Goal: Browse casually: Explore the website without a specific task or goal

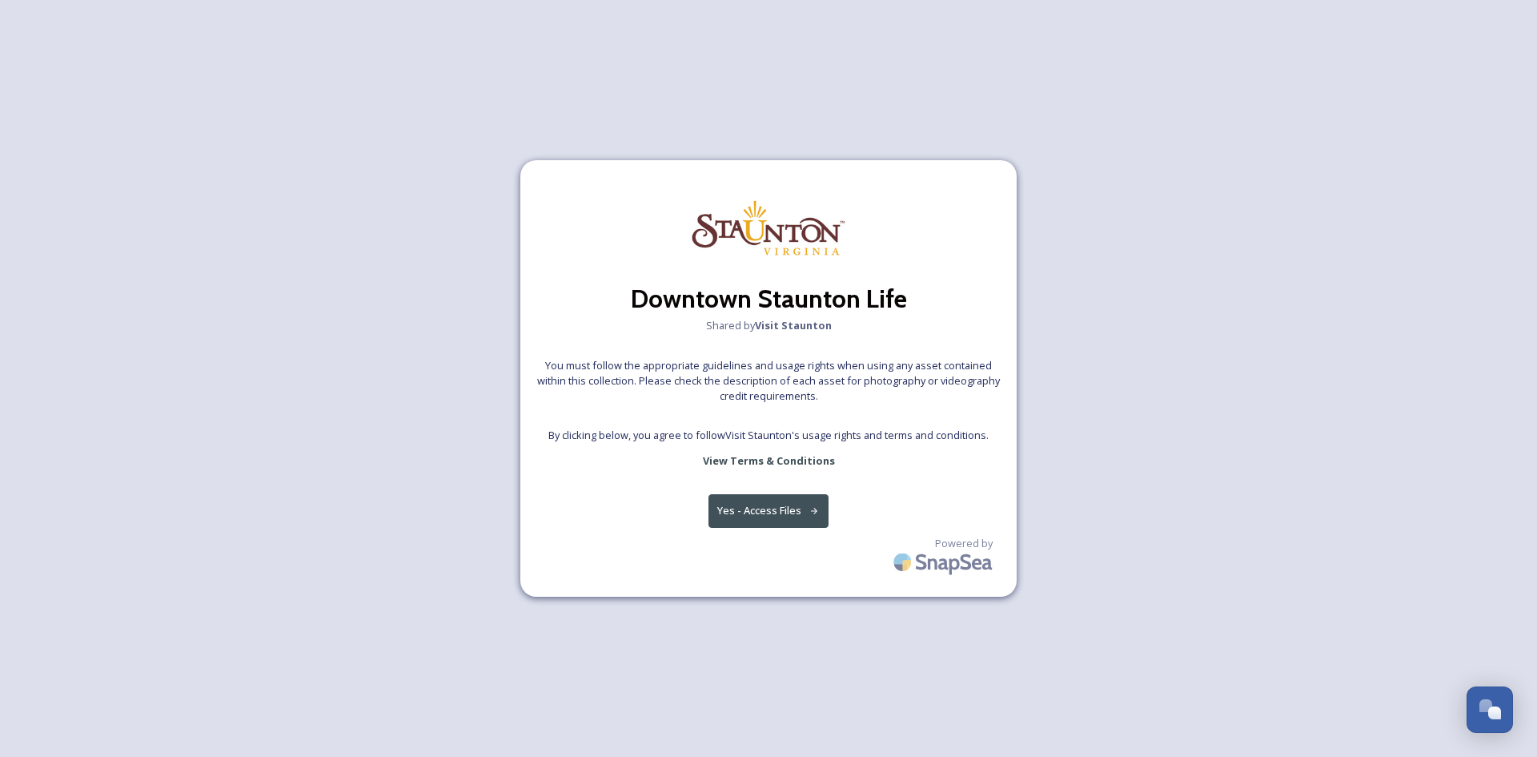
click at [775, 519] on button "Yes - Access Files" at bounding box center [769, 510] width 120 height 33
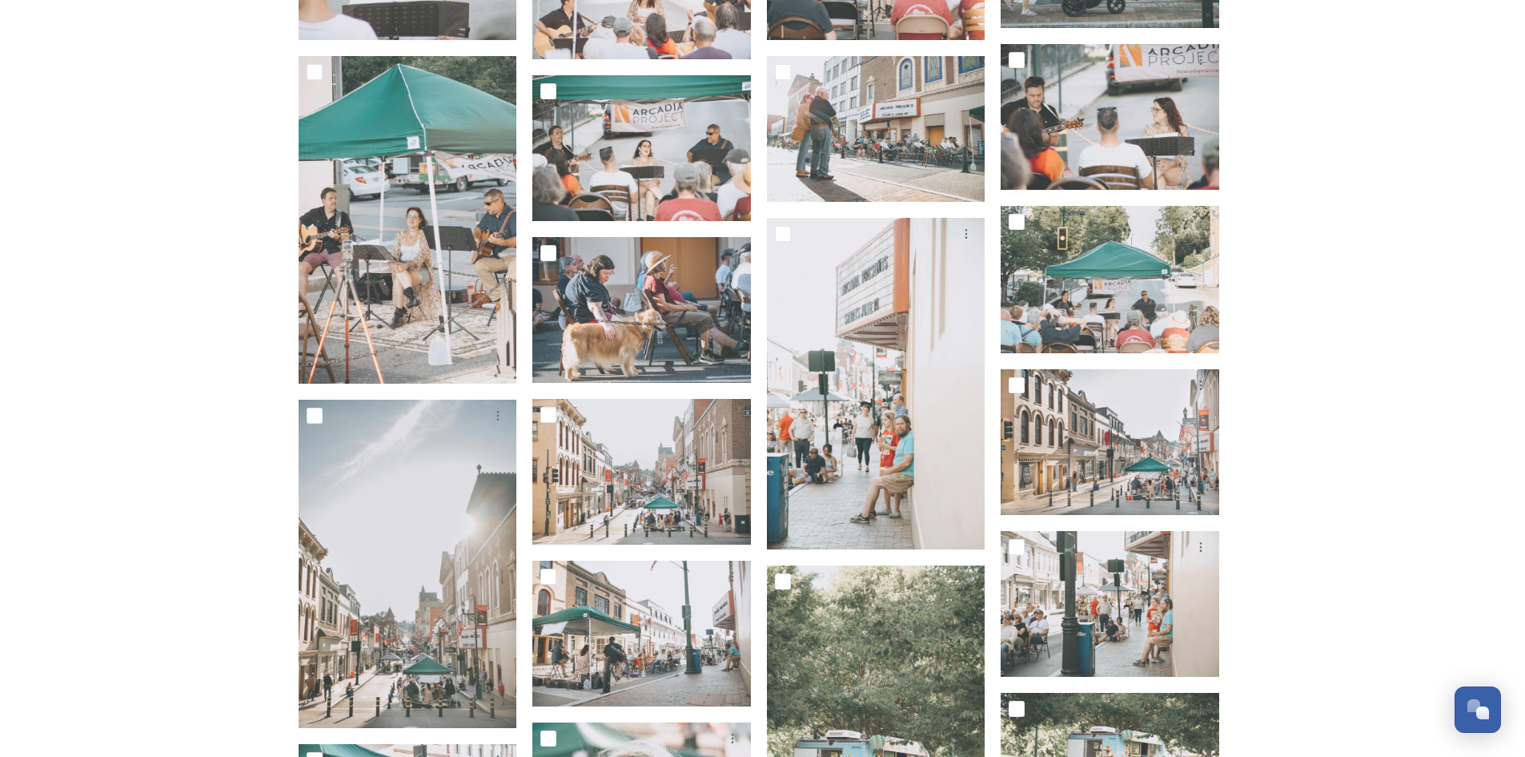
scroll to position [3683, 0]
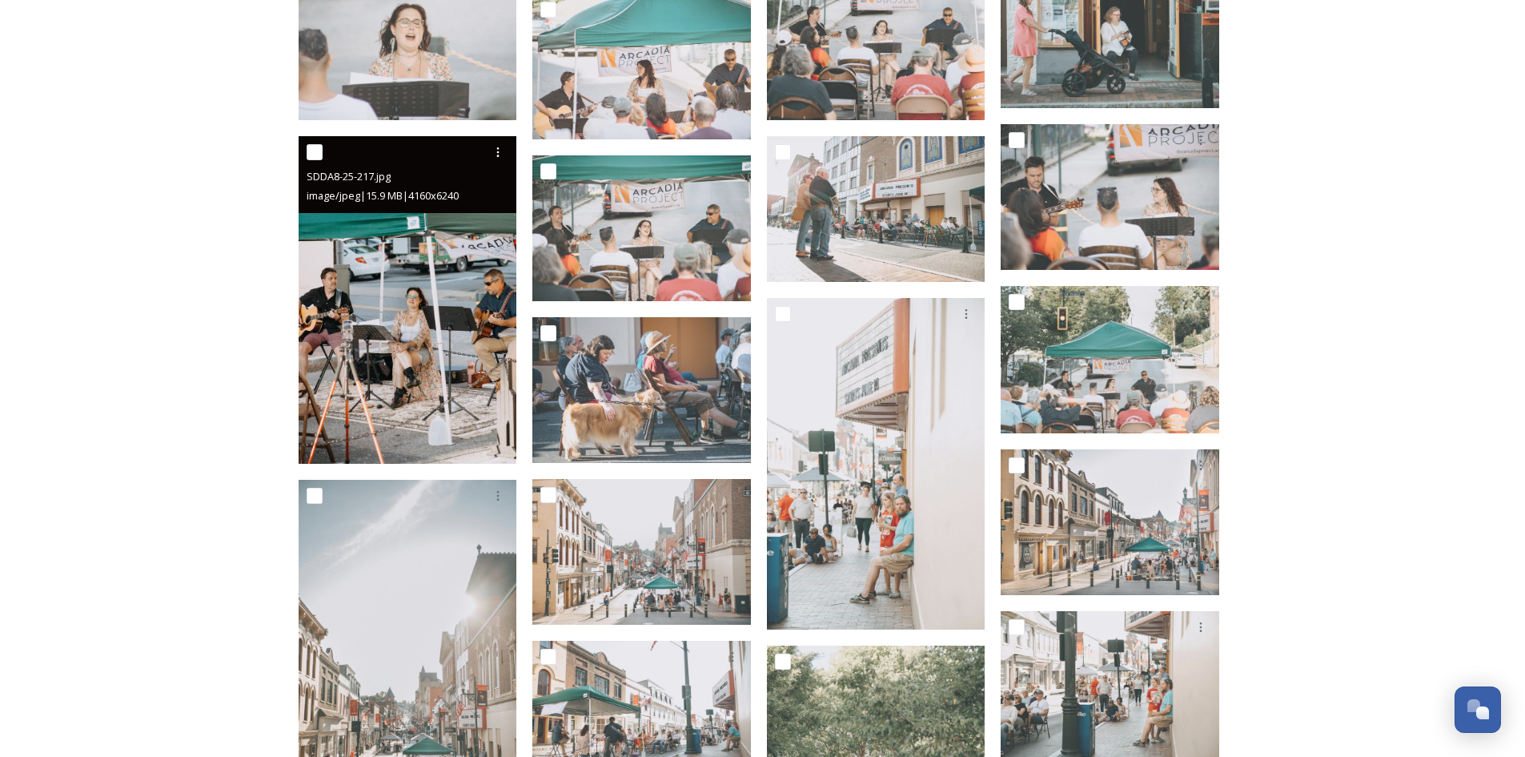
click at [382, 311] on img at bounding box center [408, 300] width 219 height 328
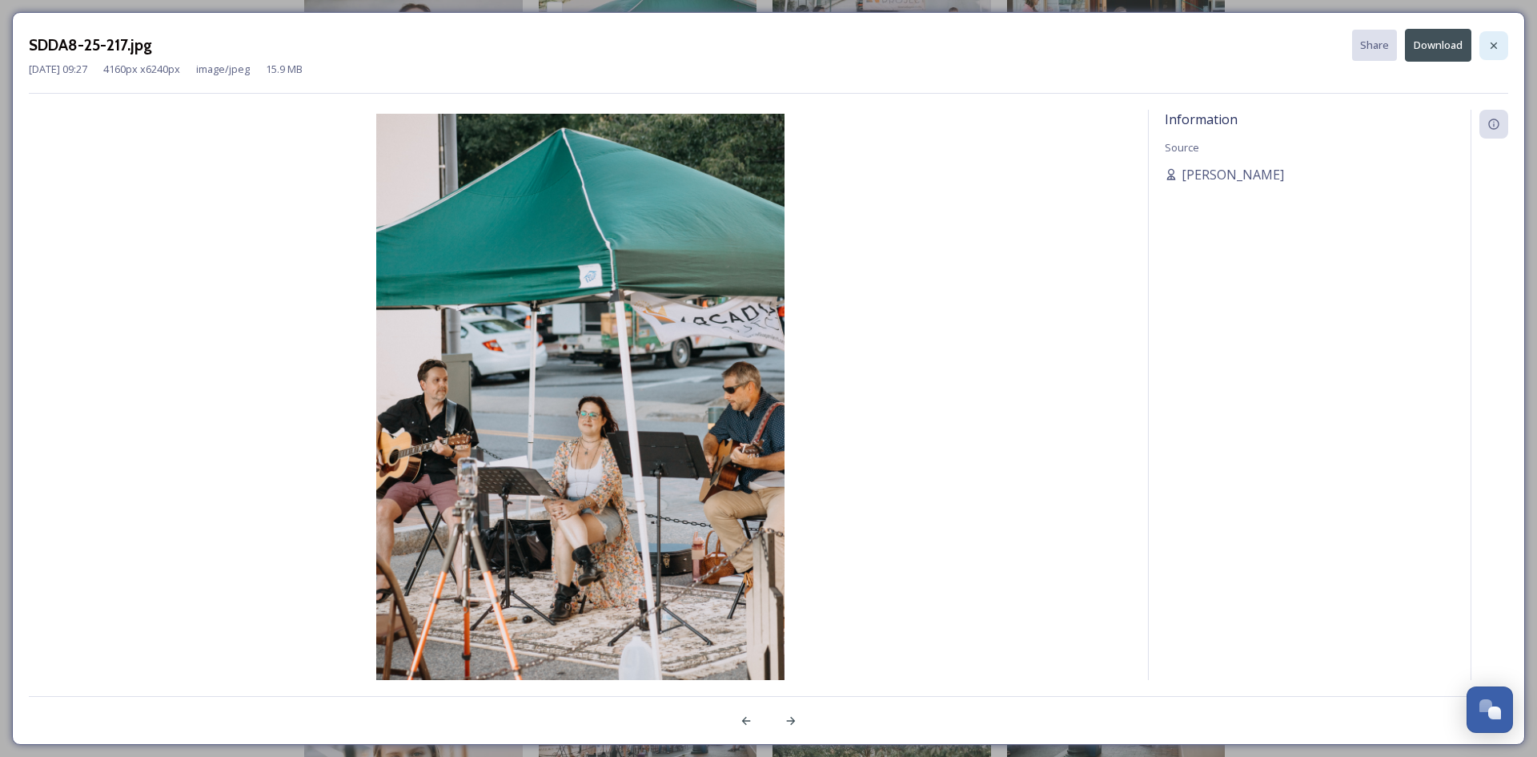
click at [1499, 46] on icon at bounding box center [1494, 45] width 13 height 13
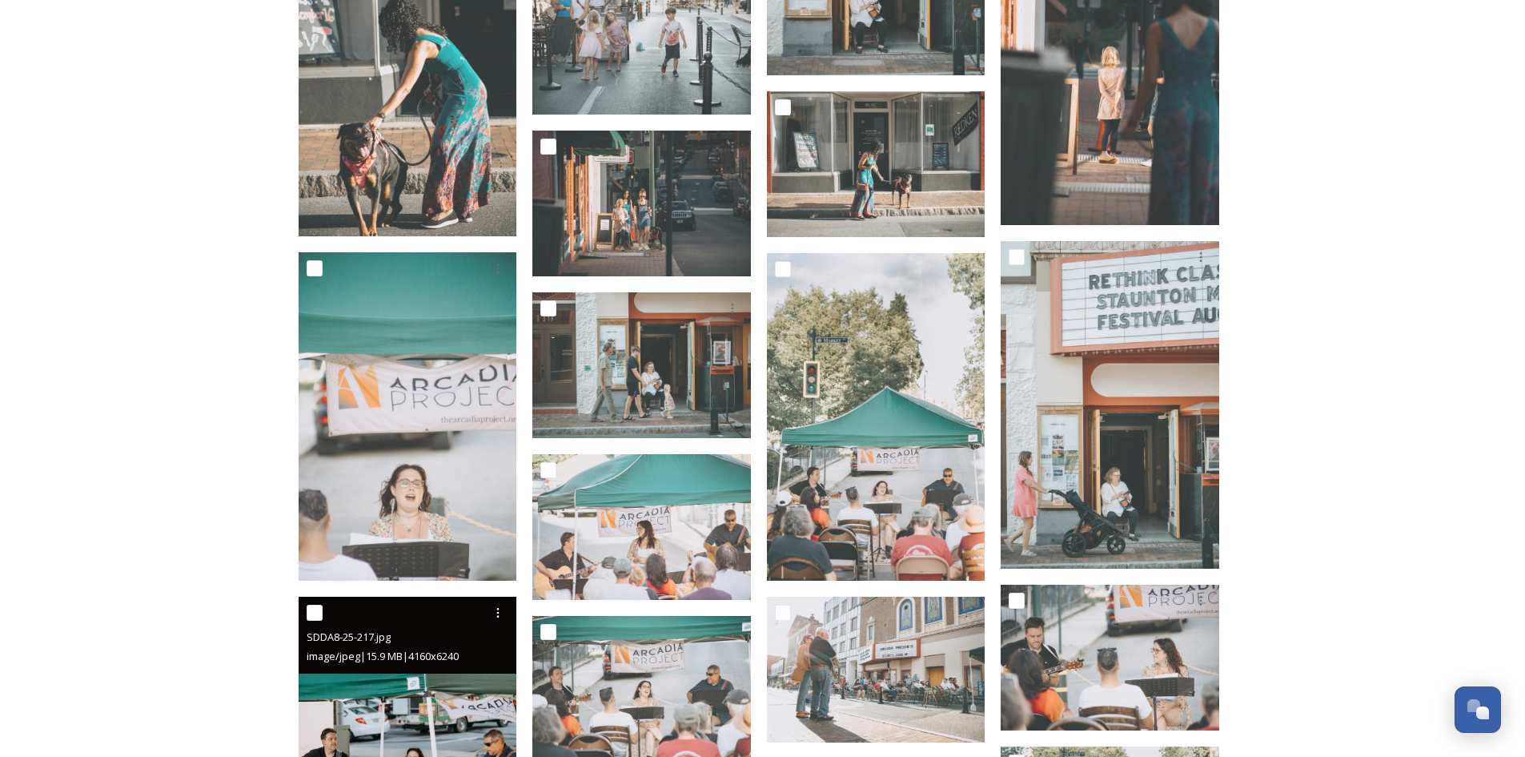
scroll to position [3203, 0]
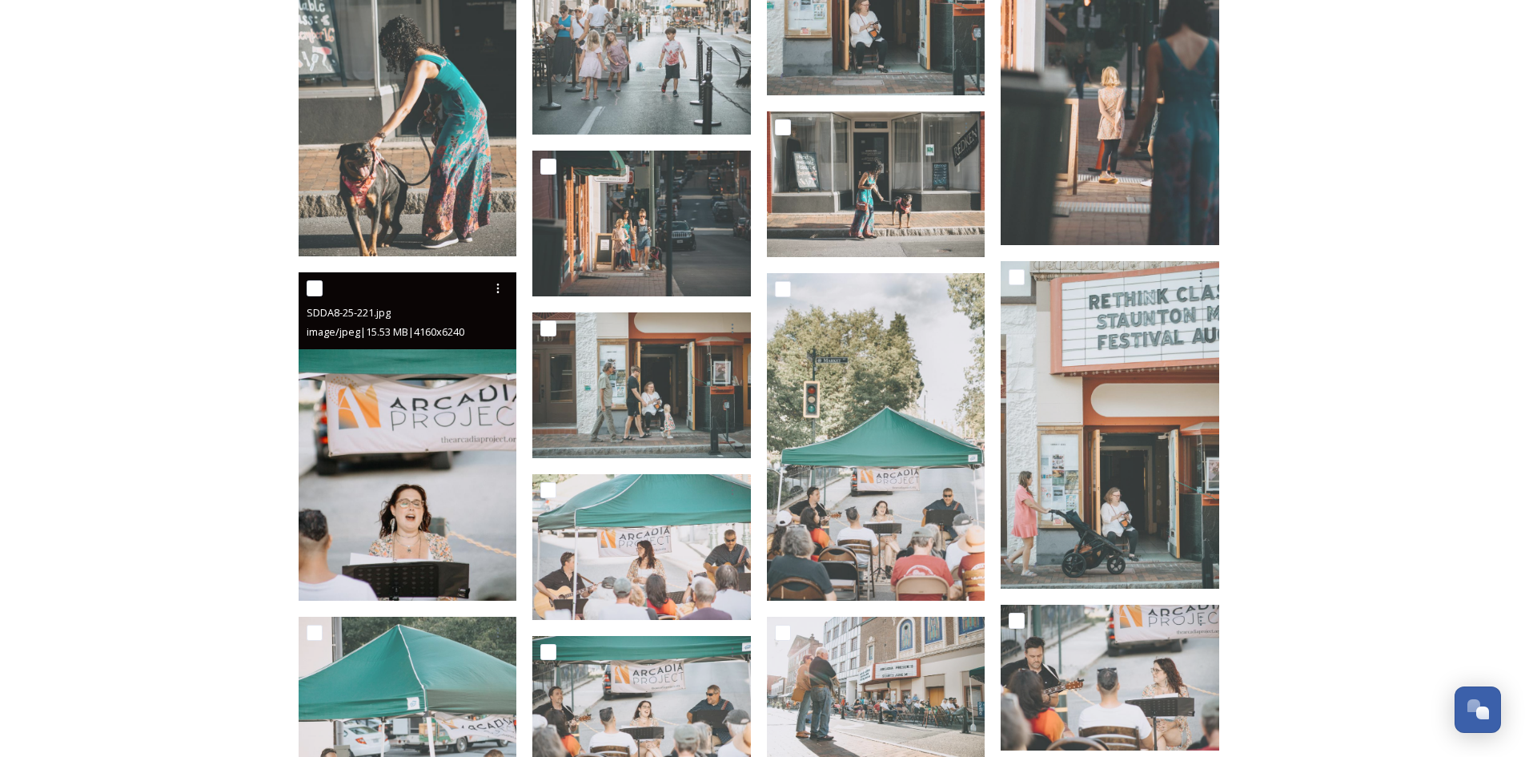
click at [424, 506] on img at bounding box center [408, 436] width 219 height 328
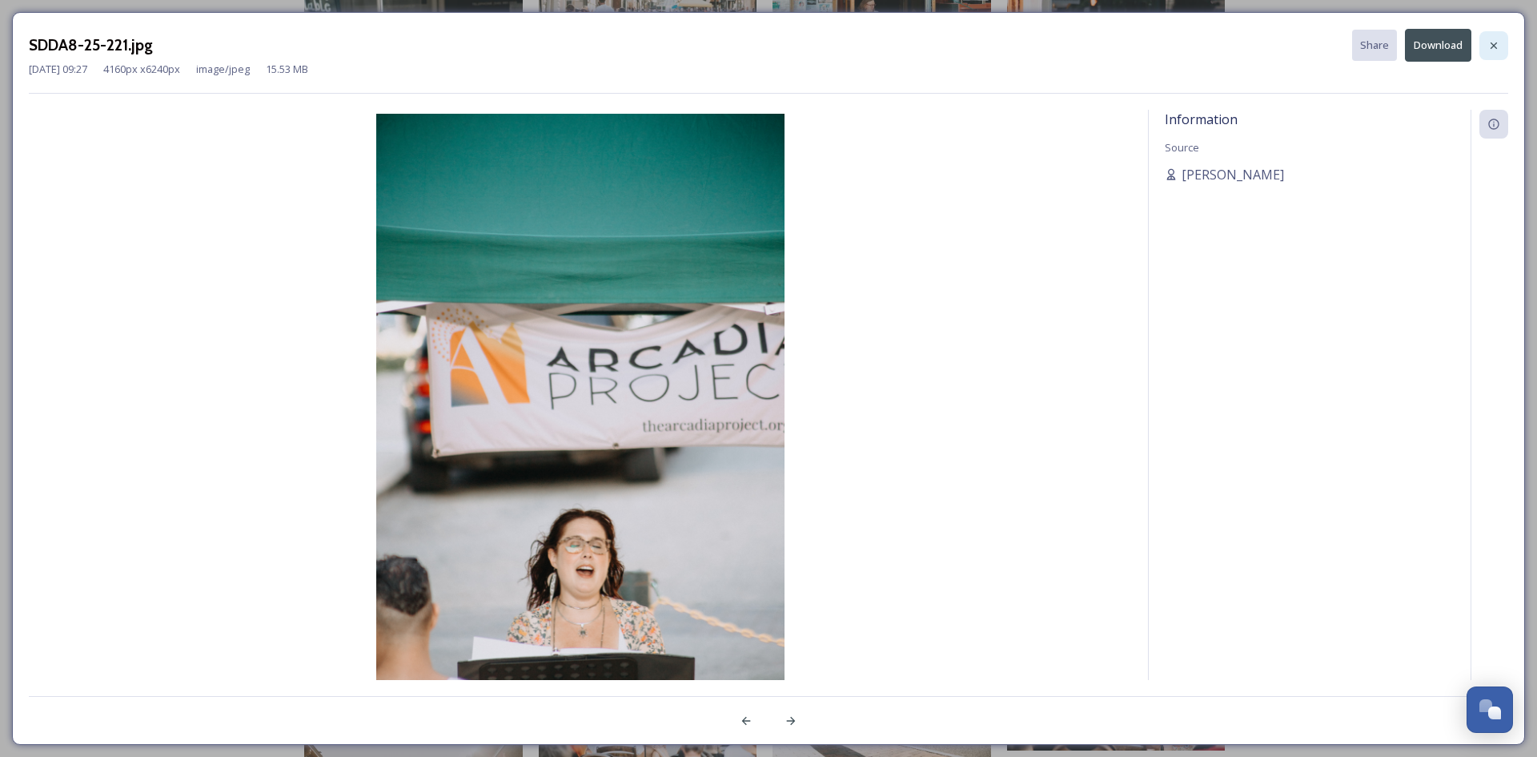
click at [1492, 52] on div at bounding box center [1494, 45] width 29 height 29
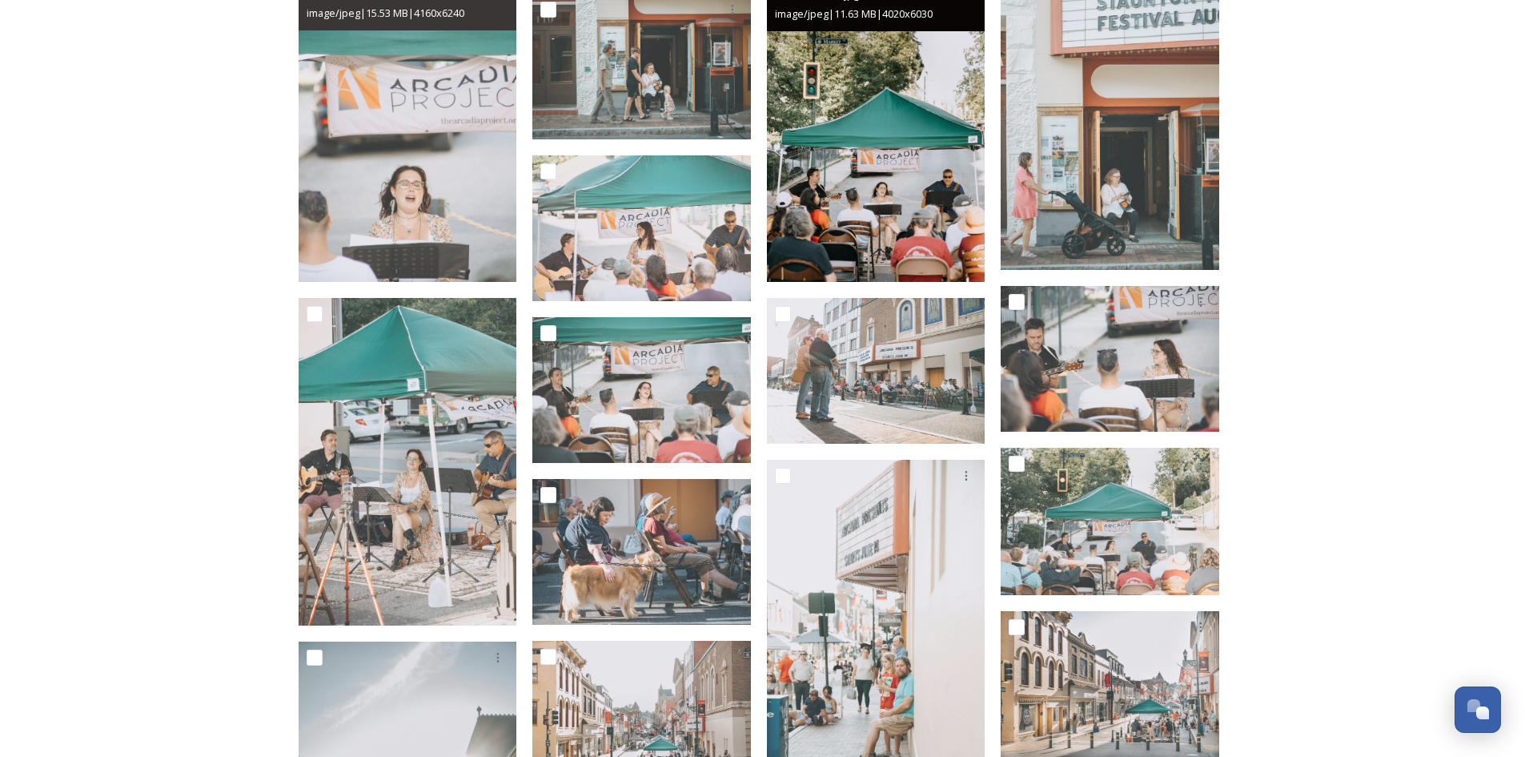
scroll to position [3523, 0]
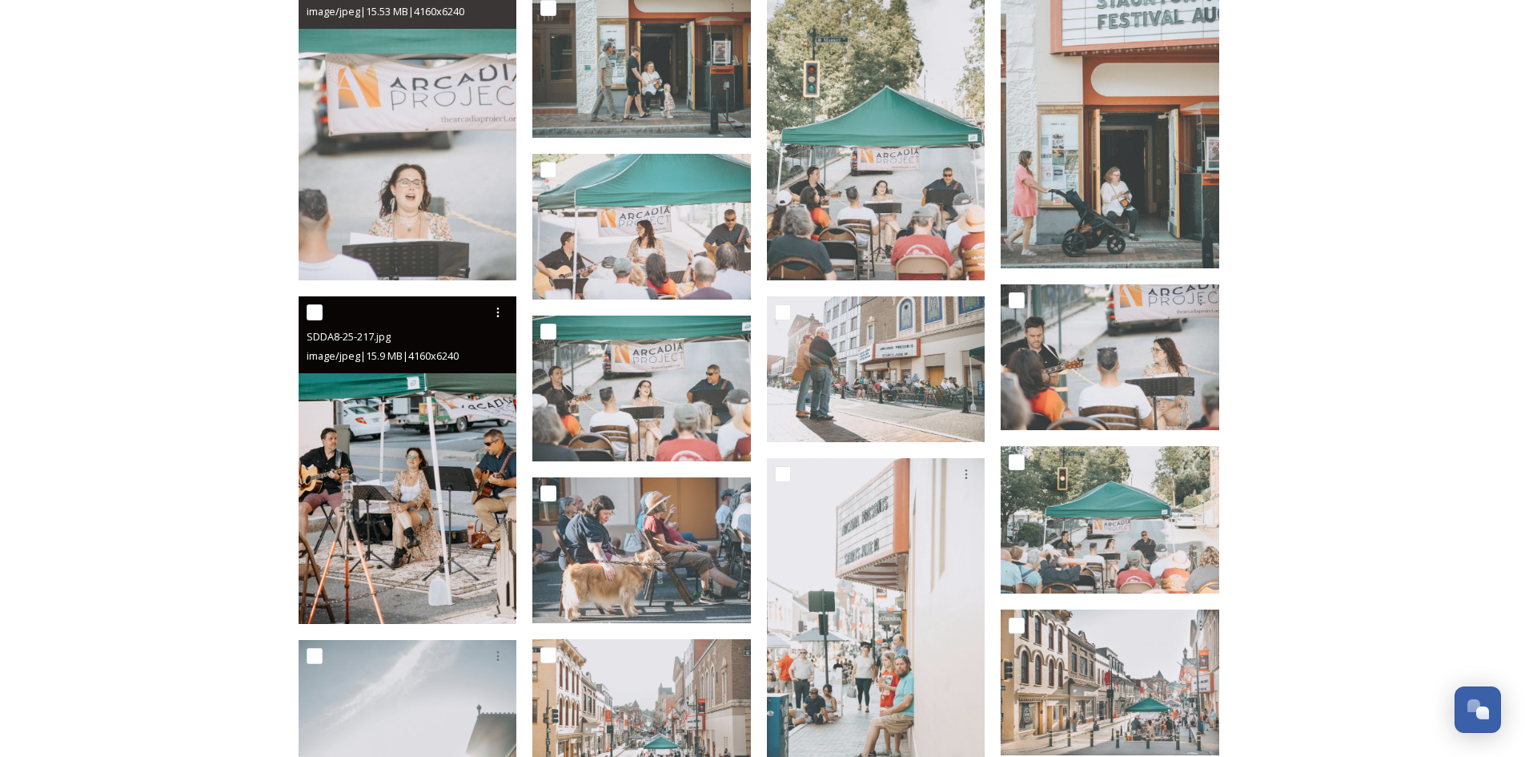
click at [441, 492] on img at bounding box center [408, 460] width 219 height 328
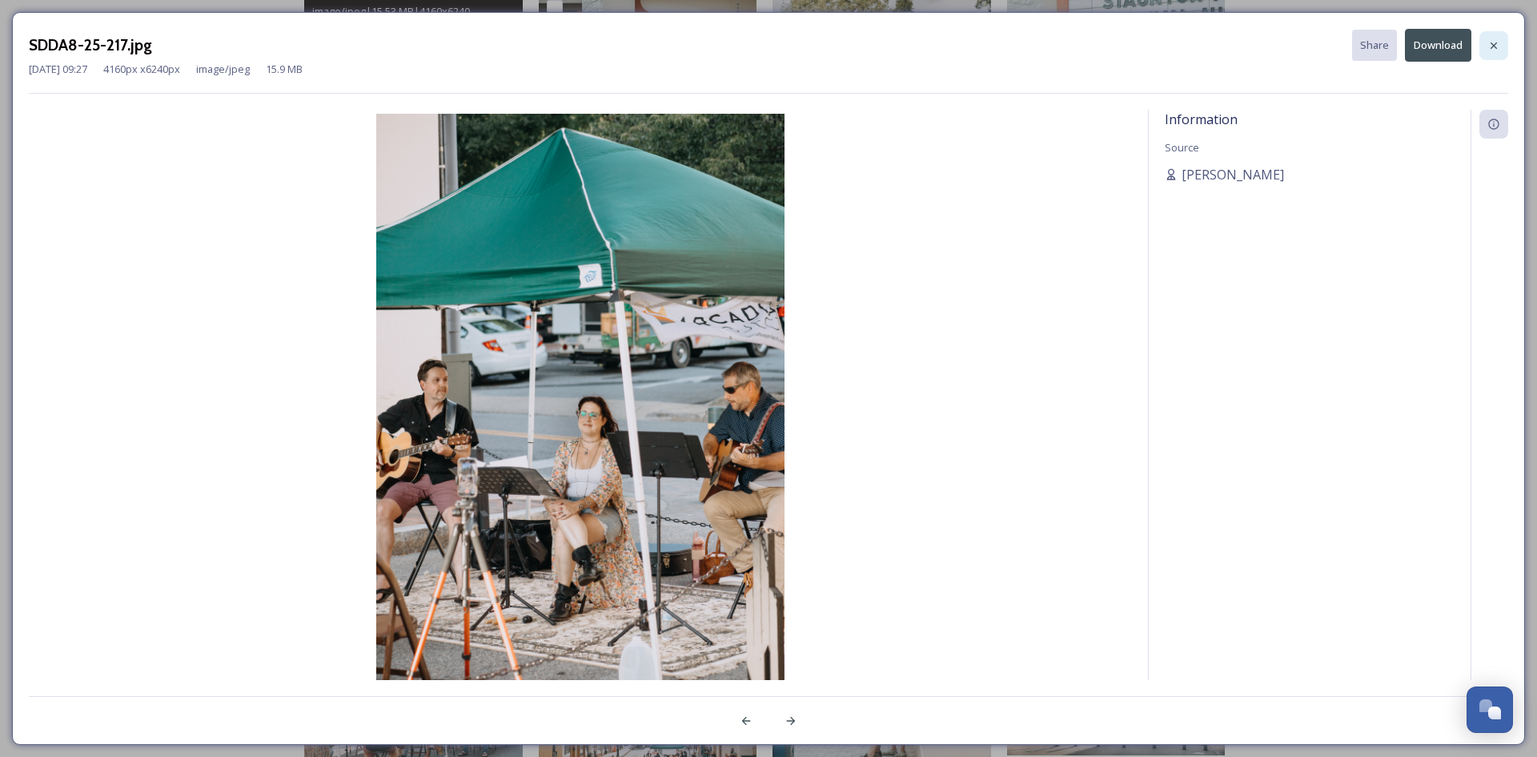
click at [1496, 47] on icon at bounding box center [1494, 45] width 6 height 6
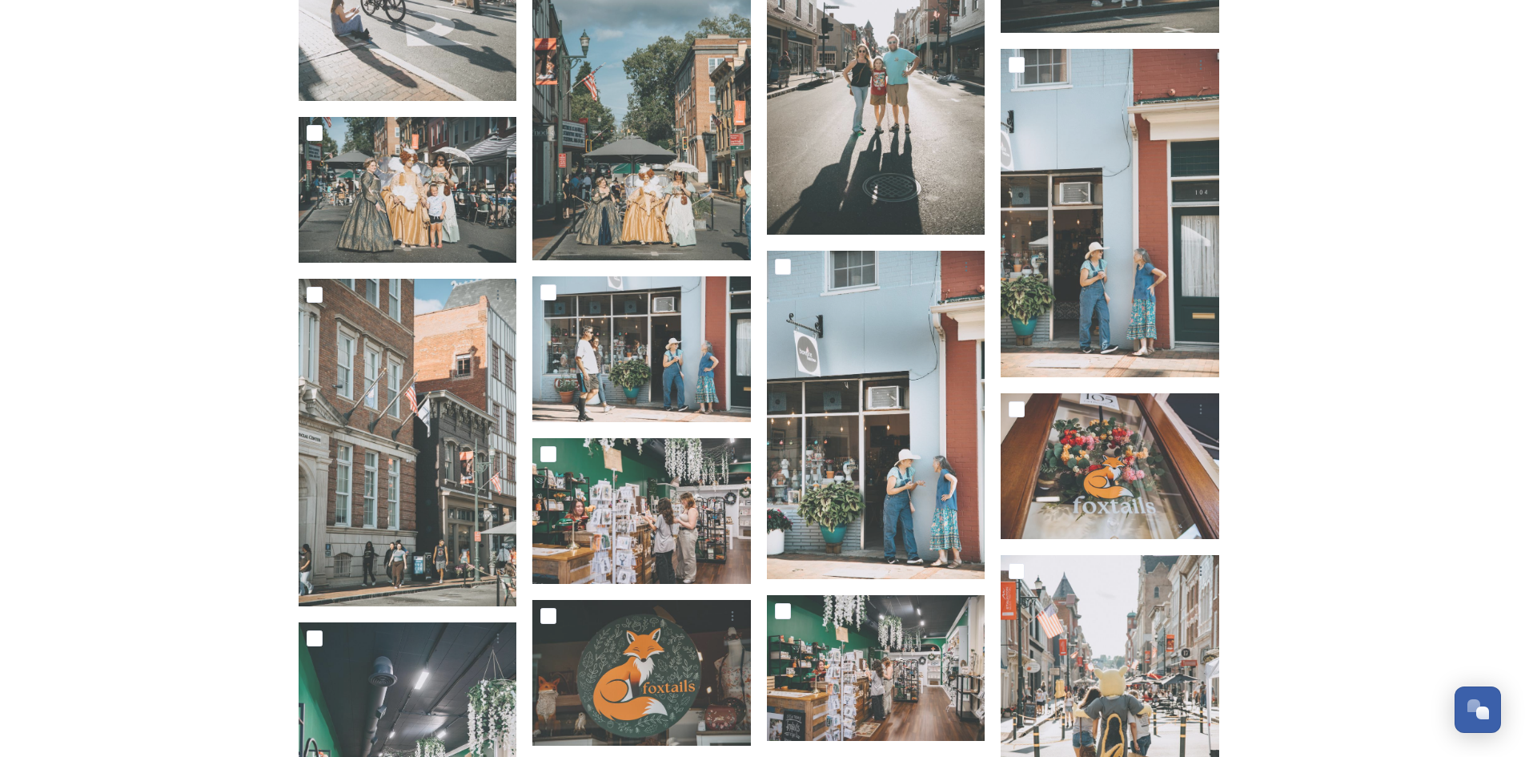
scroll to position [5284, 0]
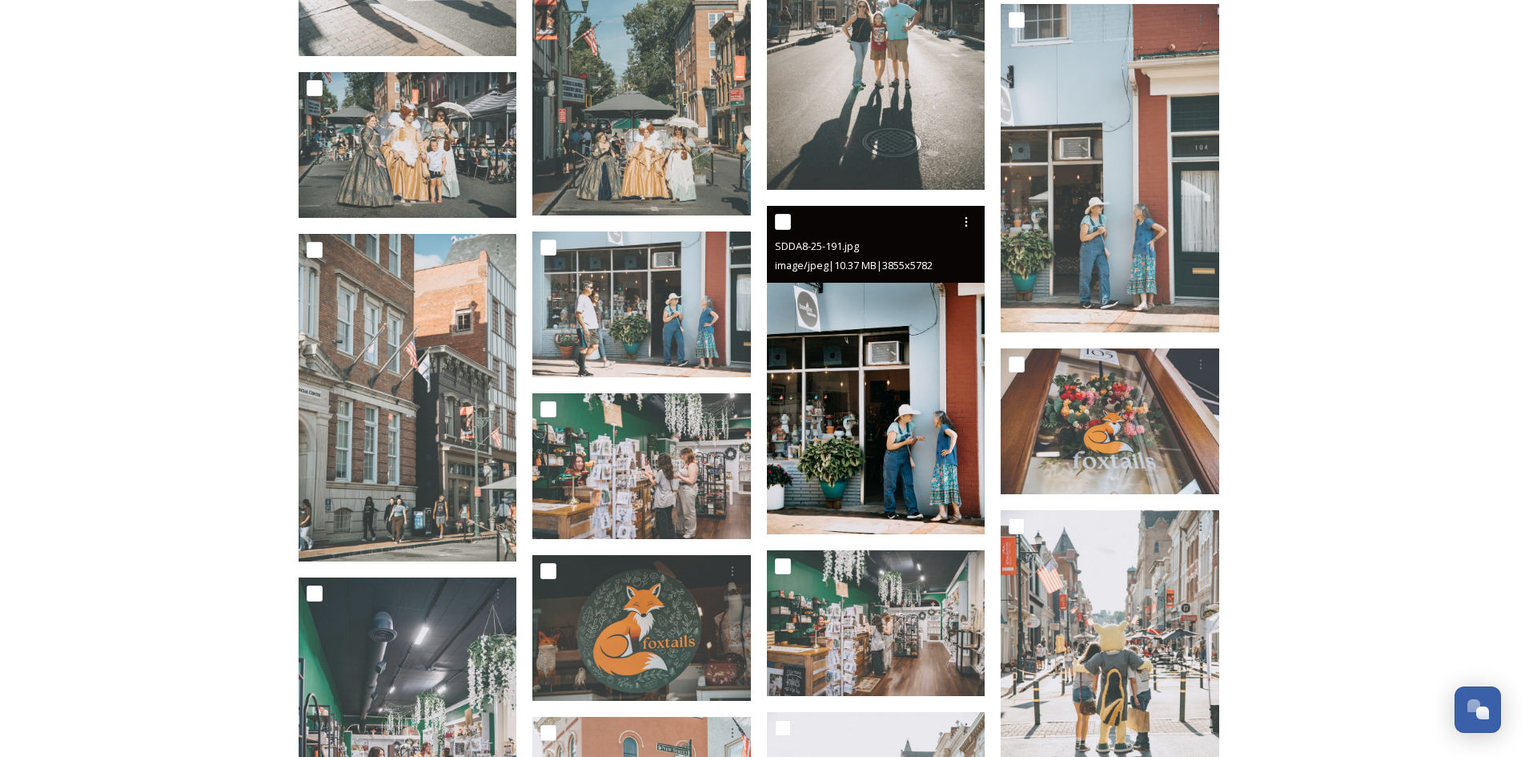
click at [852, 438] on img at bounding box center [876, 370] width 219 height 328
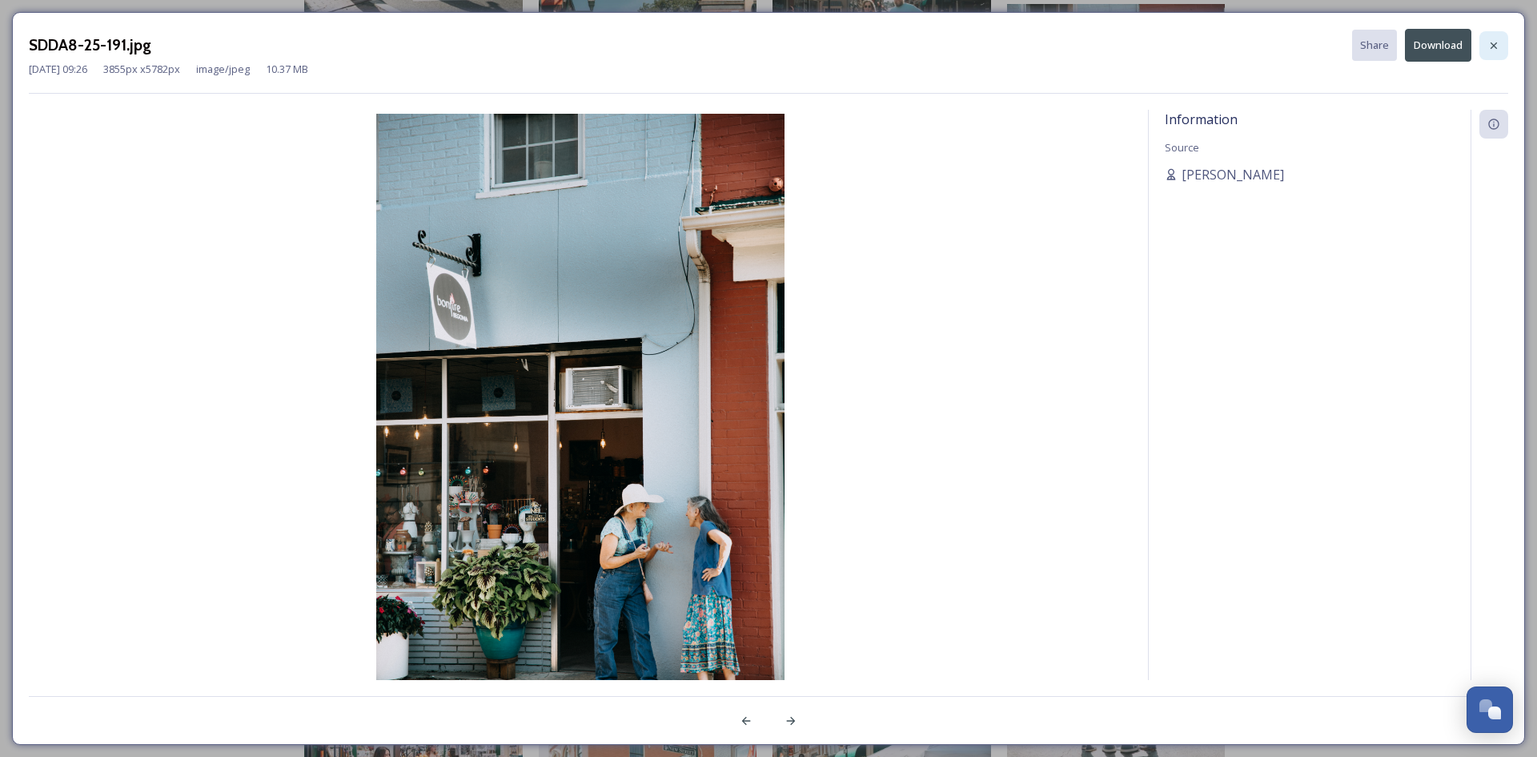
click at [1499, 45] on icon at bounding box center [1494, 45] width 13 height 13
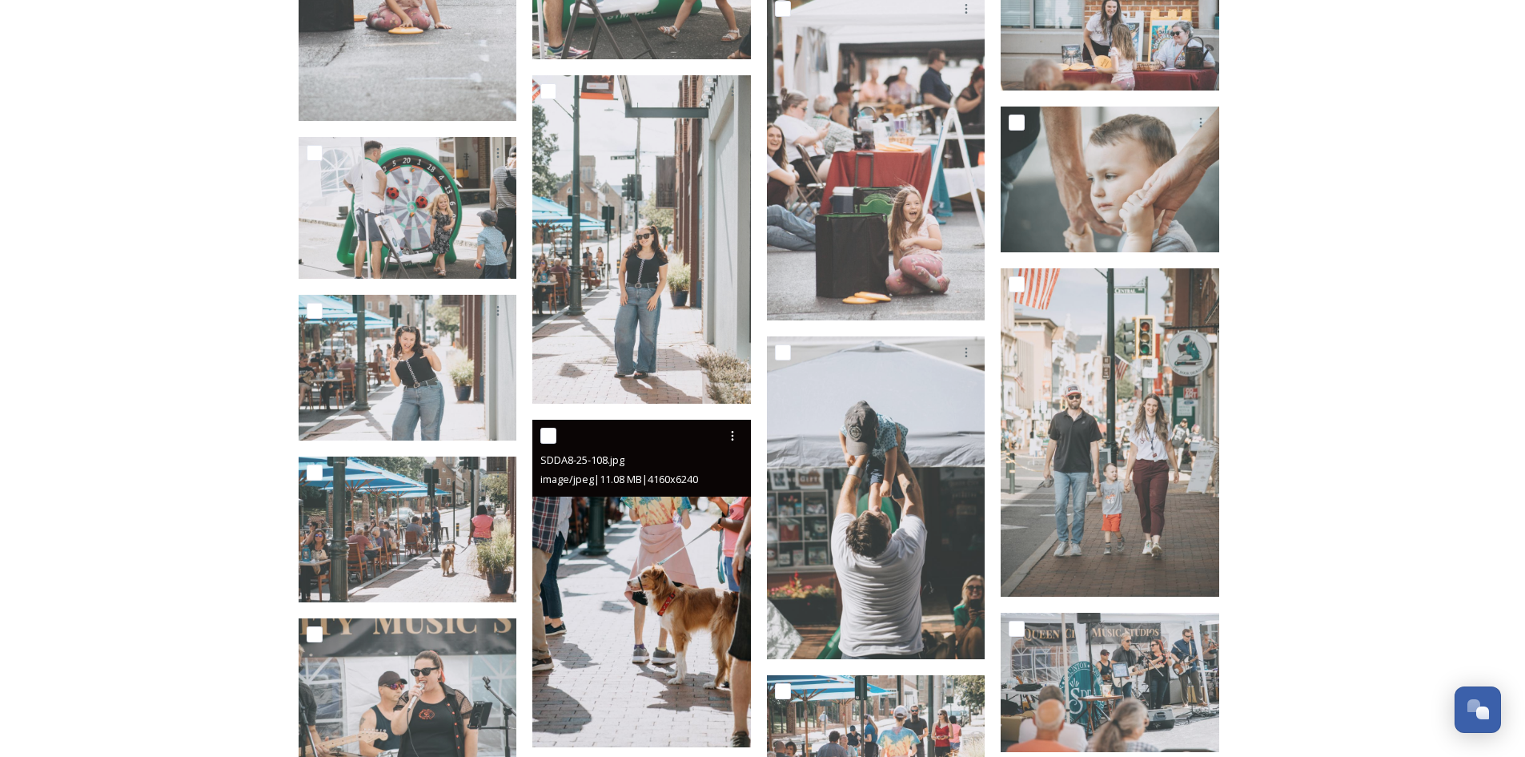
scroll to position [10329, 0]
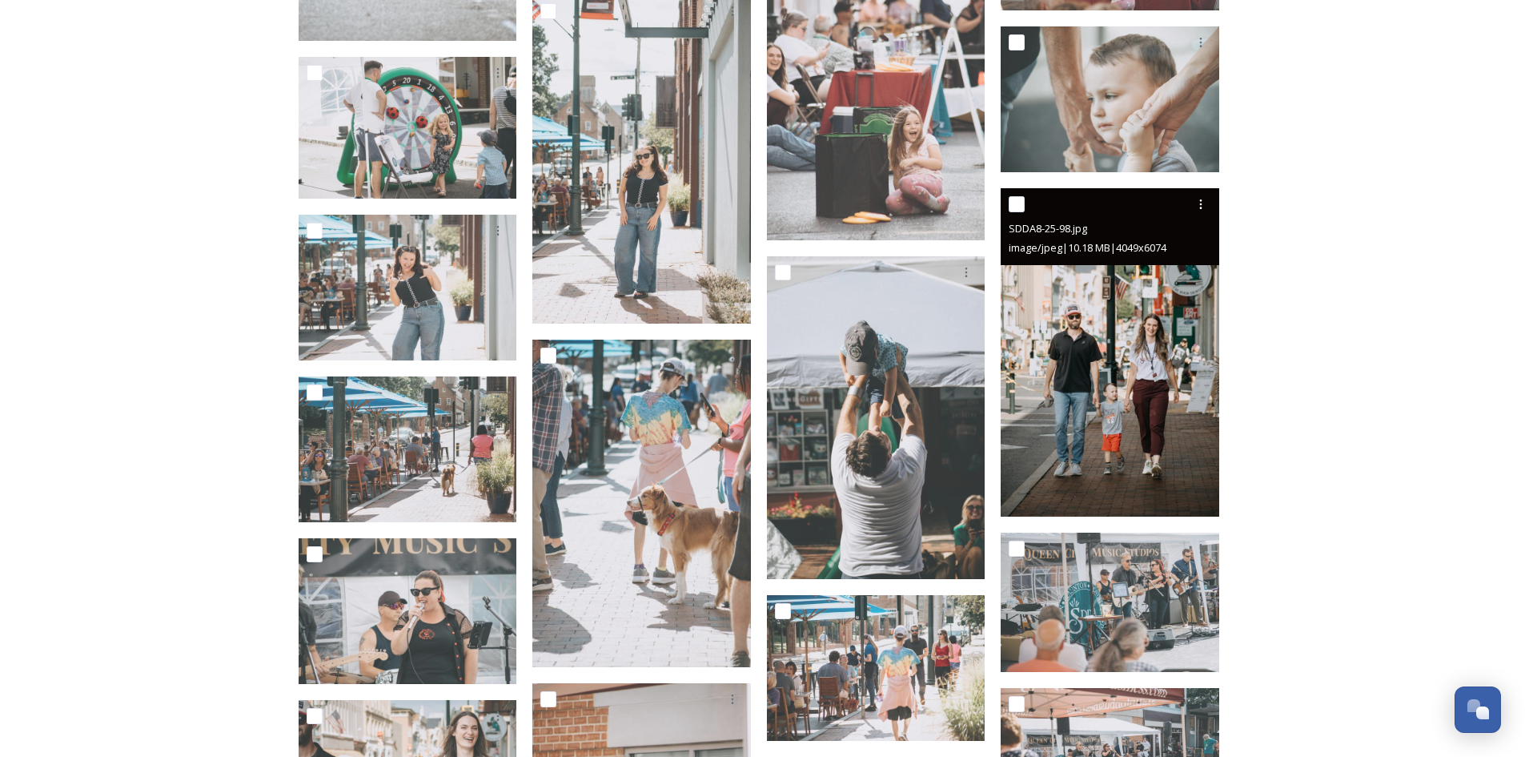
click at [1102, 410] on img at bounding box center [1110, 352] width 219 height 328
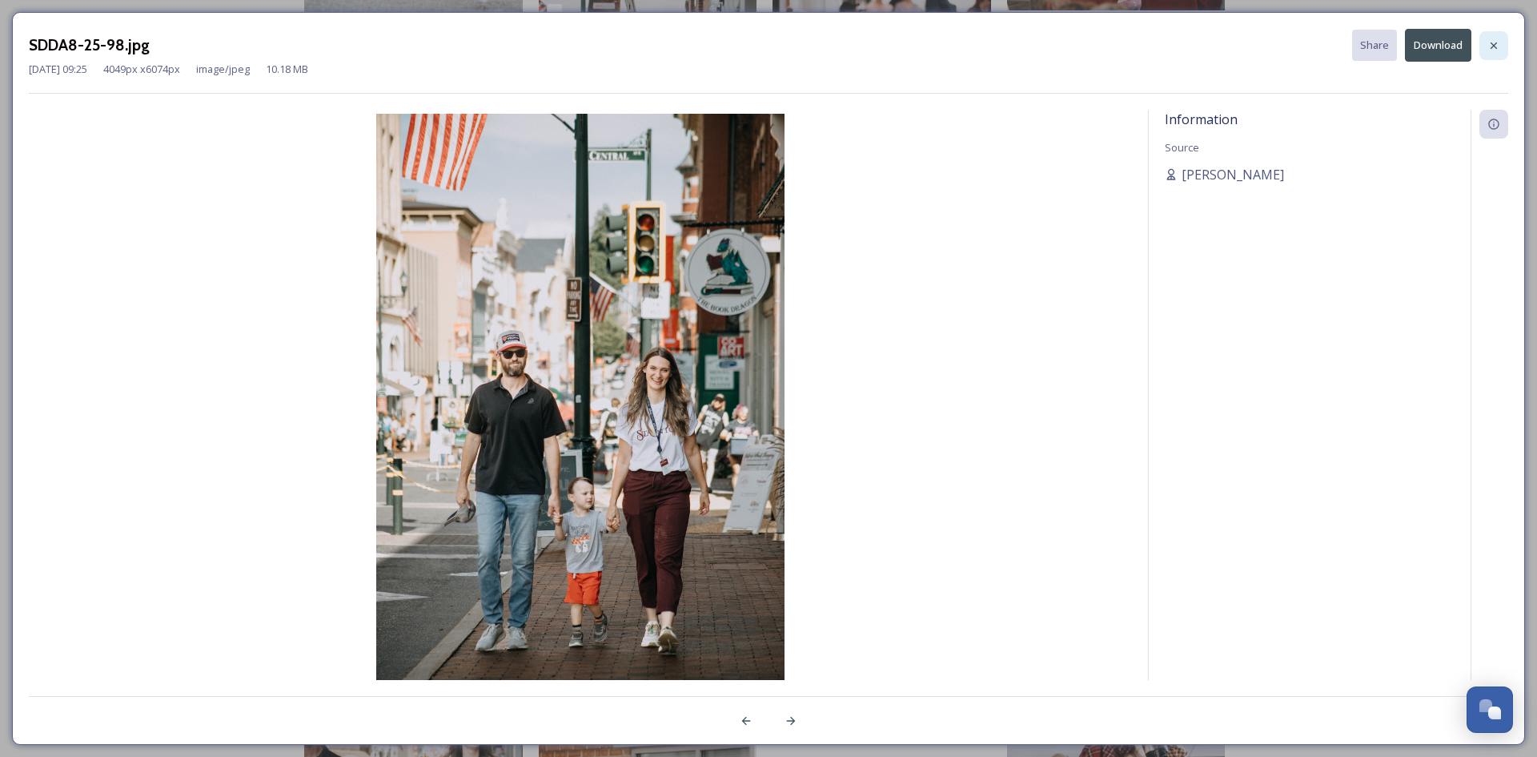
click at [1488, 46] on icon at bounding box center [1494, 45] width 13 height 13
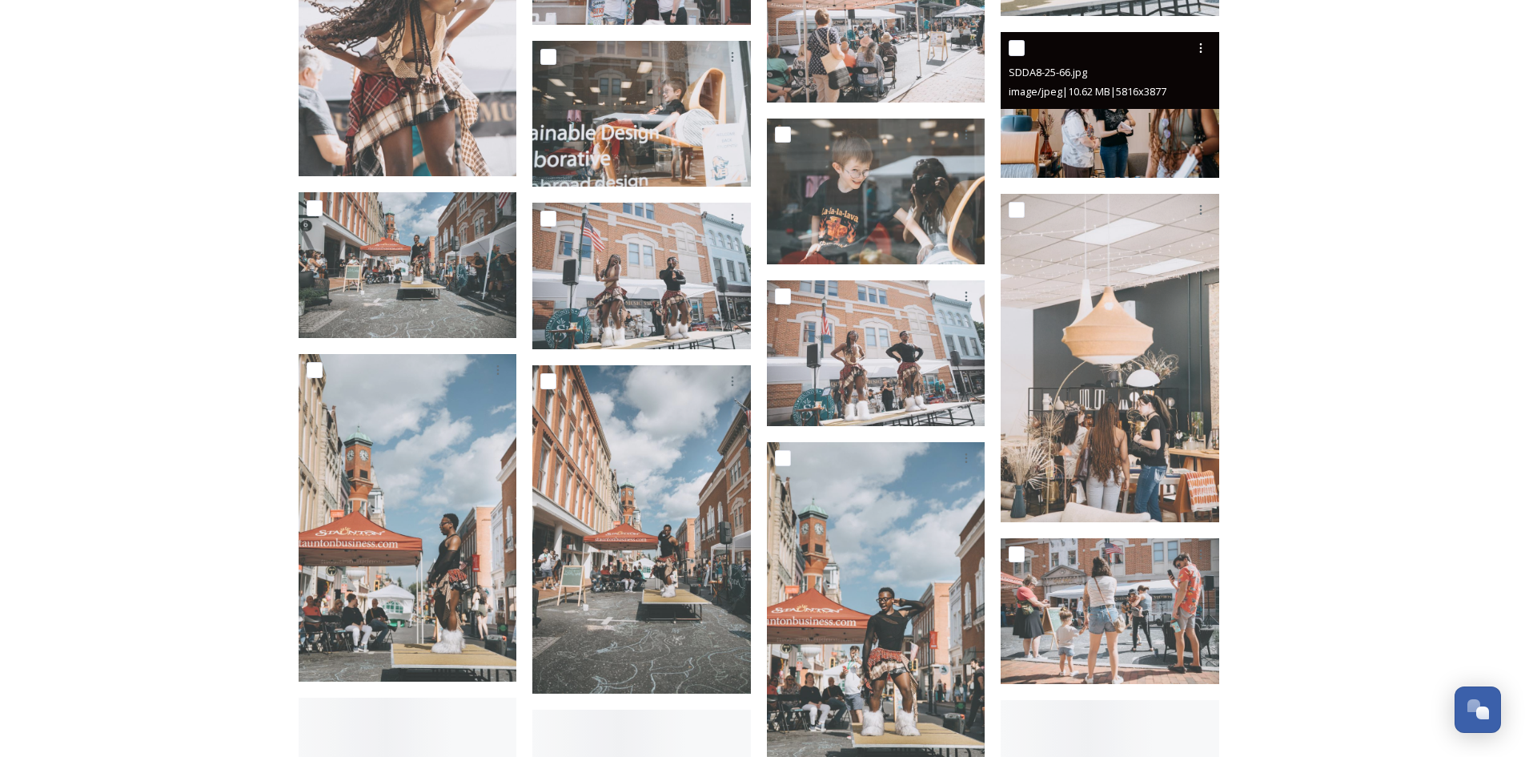
scroll to position [12410, 0]
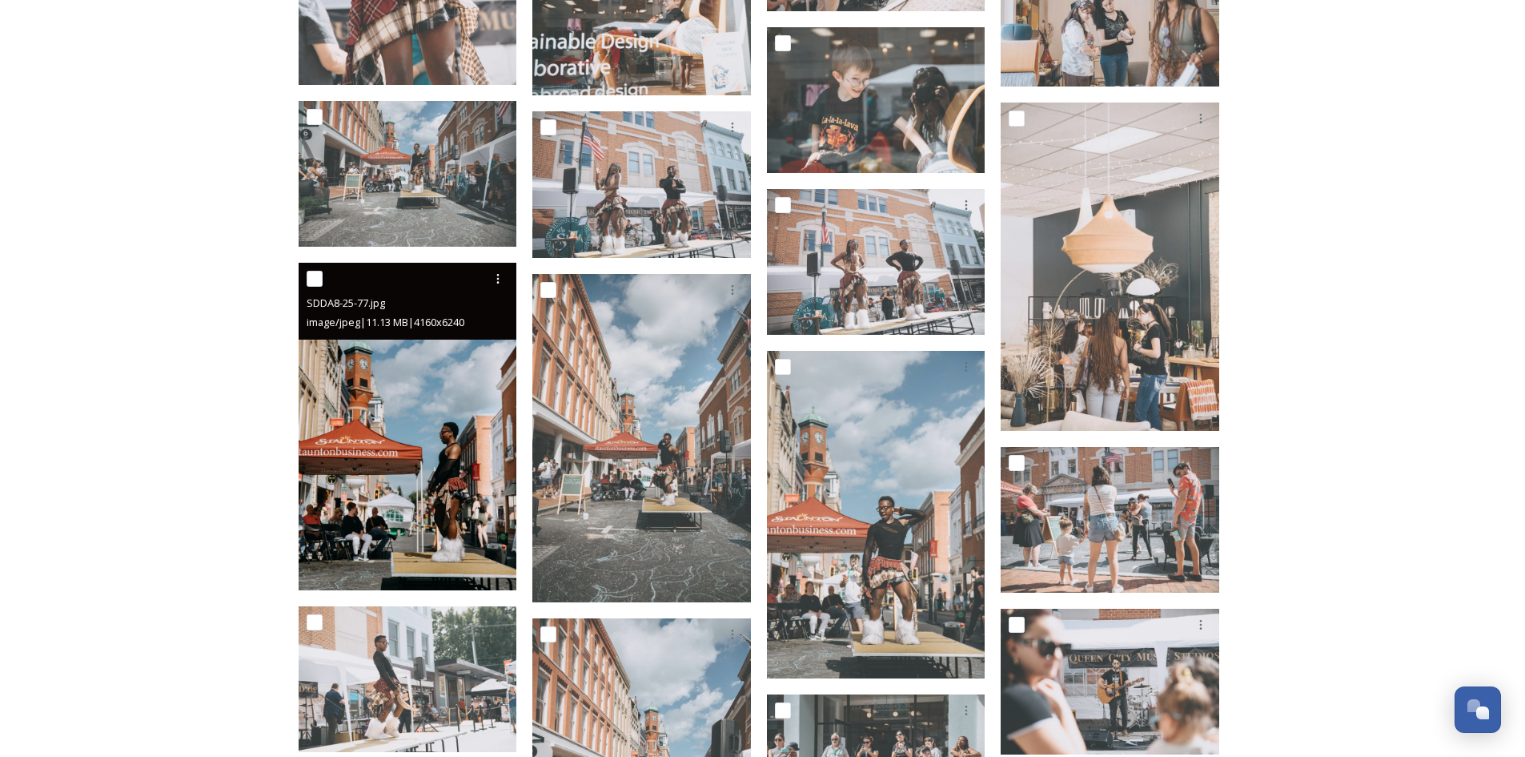
click at [430, 403] on img at bounding box center [408, 427] width 219 height 328
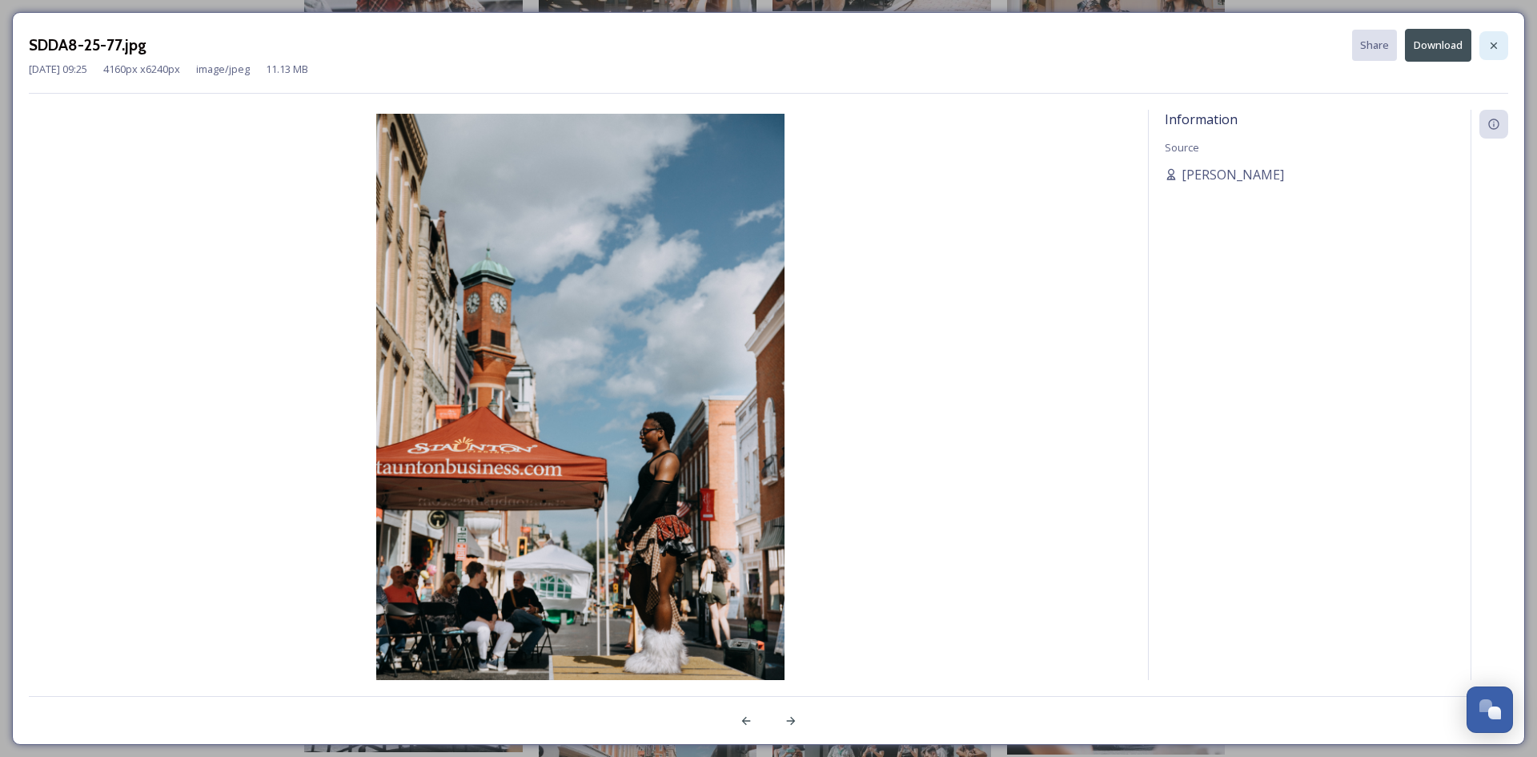
click at [1488, 49] on icon at bounding box center [1494, 45] width 13 height 13
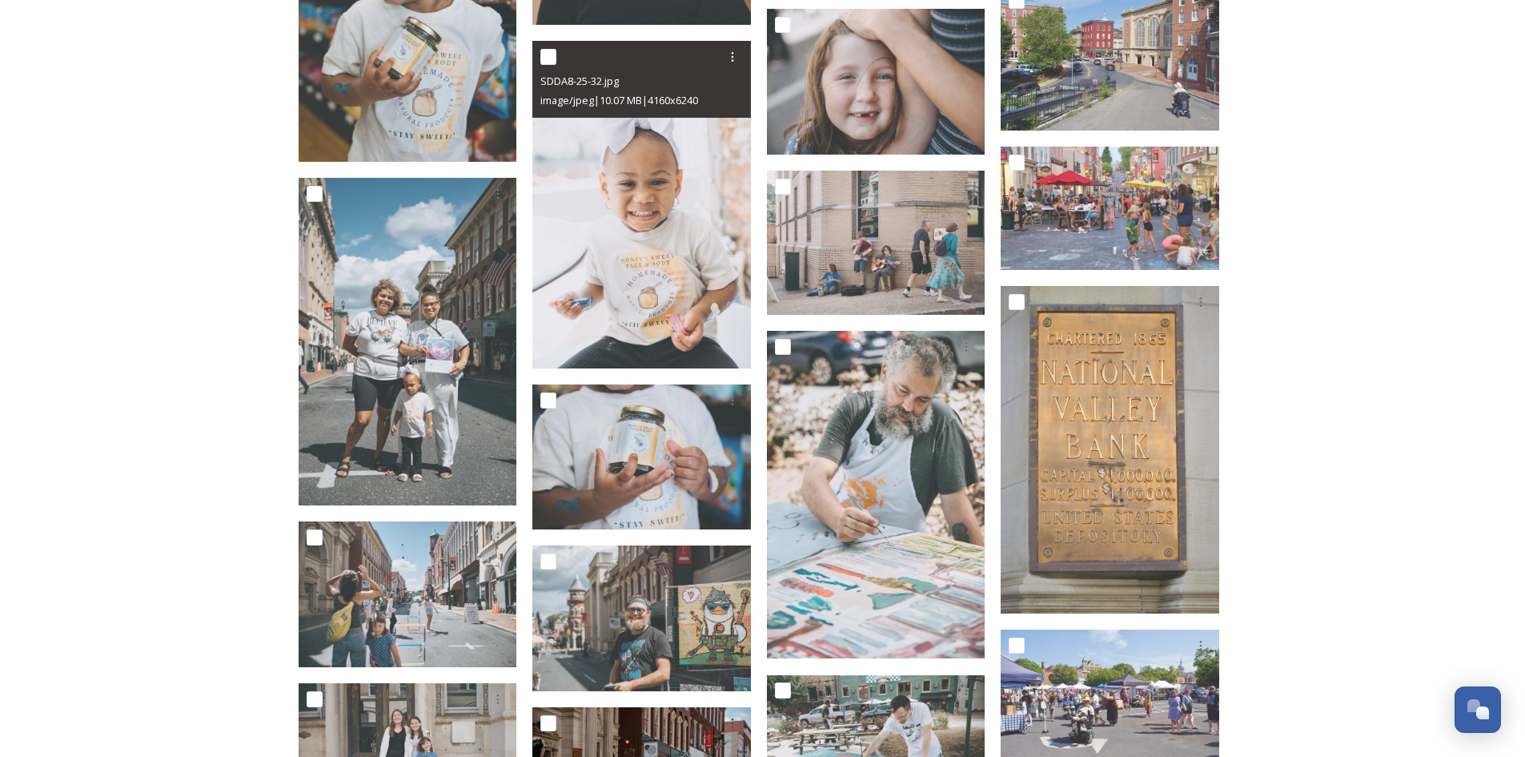
scroll to position [16013, 0]
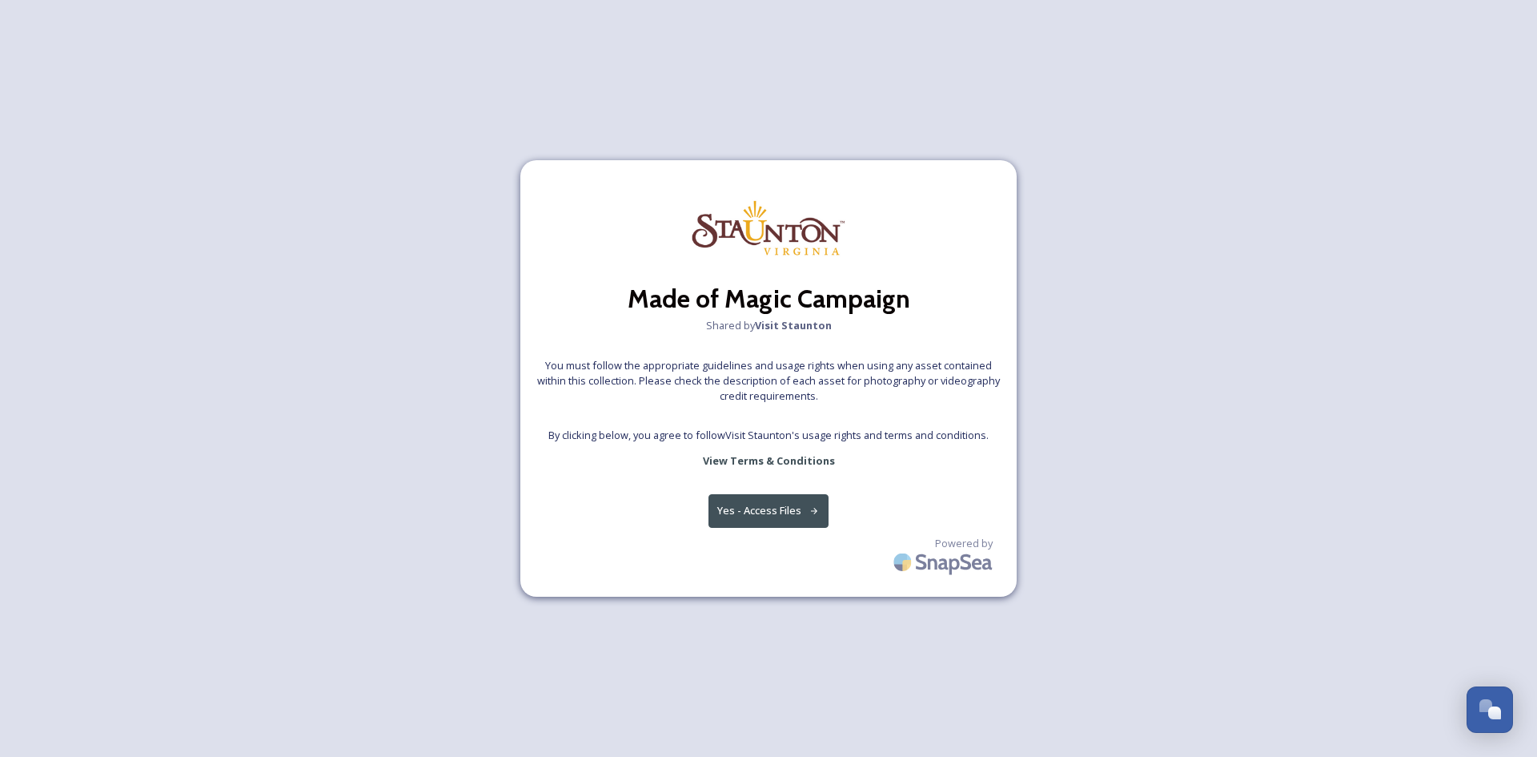
click at [734, 509] on button "Yes - Access Files" at bounding box center [769, 510] width 120 height 33
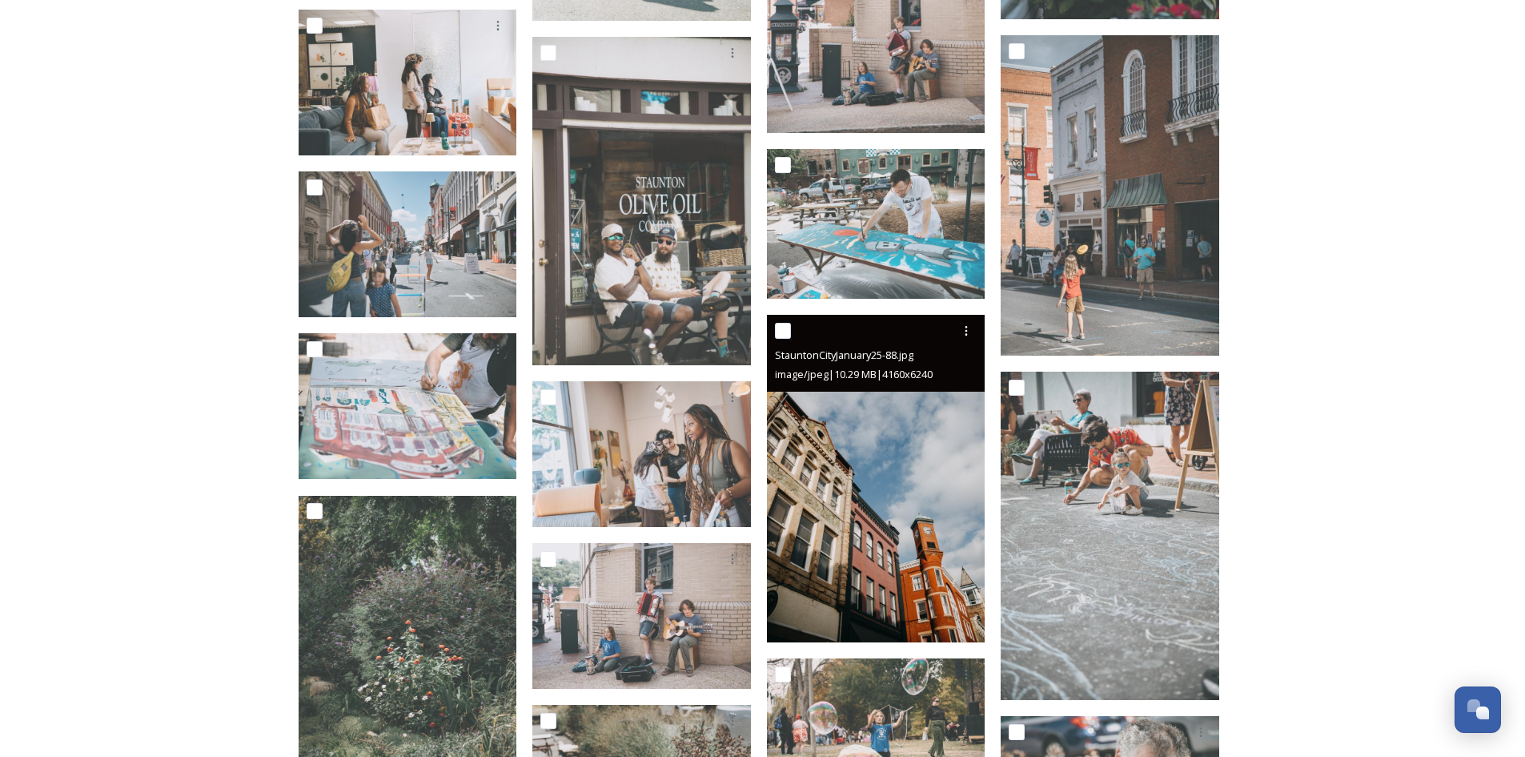
scroll to position [1922, 0]
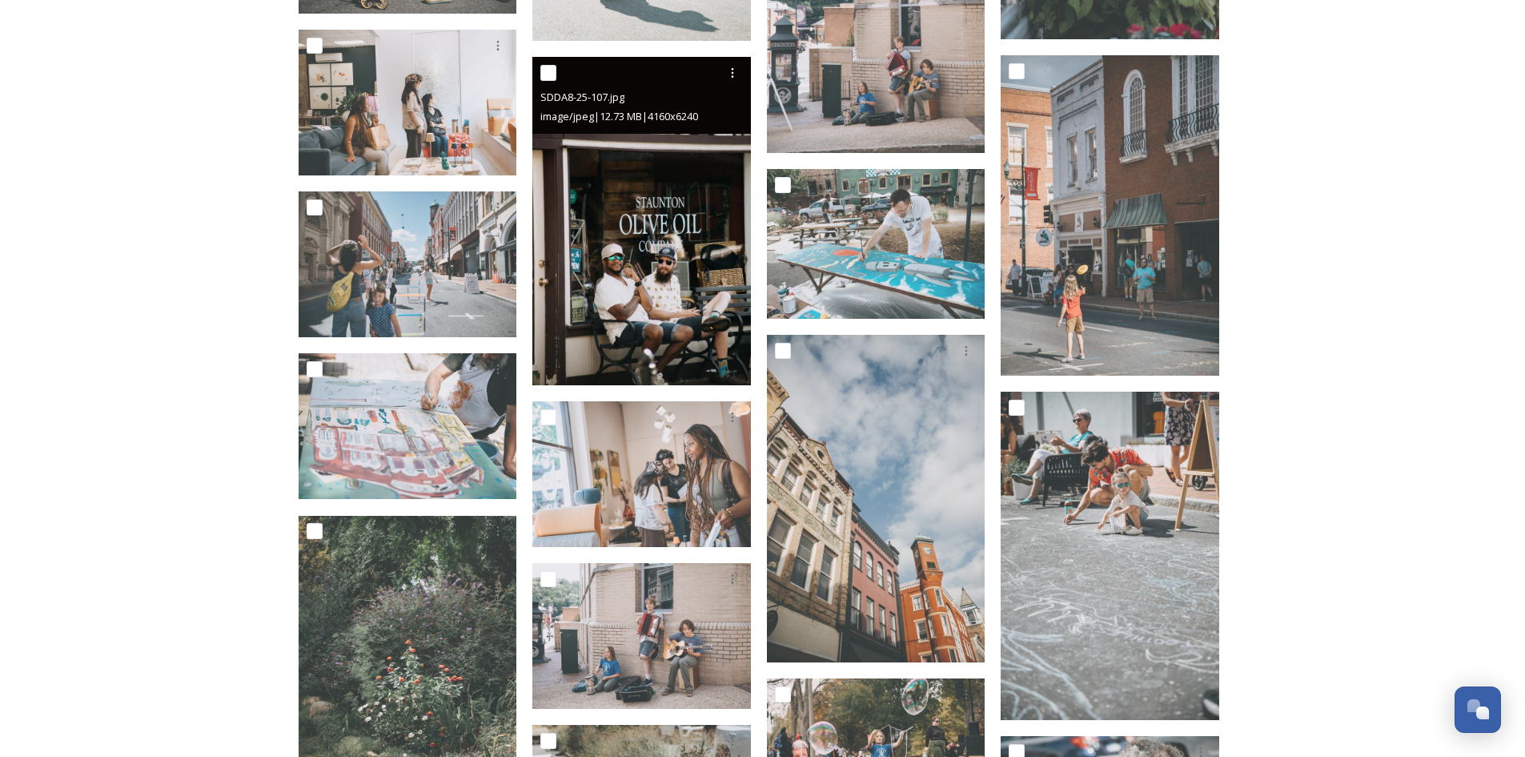
click at [705, 290] on img at bounding box center [641, 221] width 219 height 328
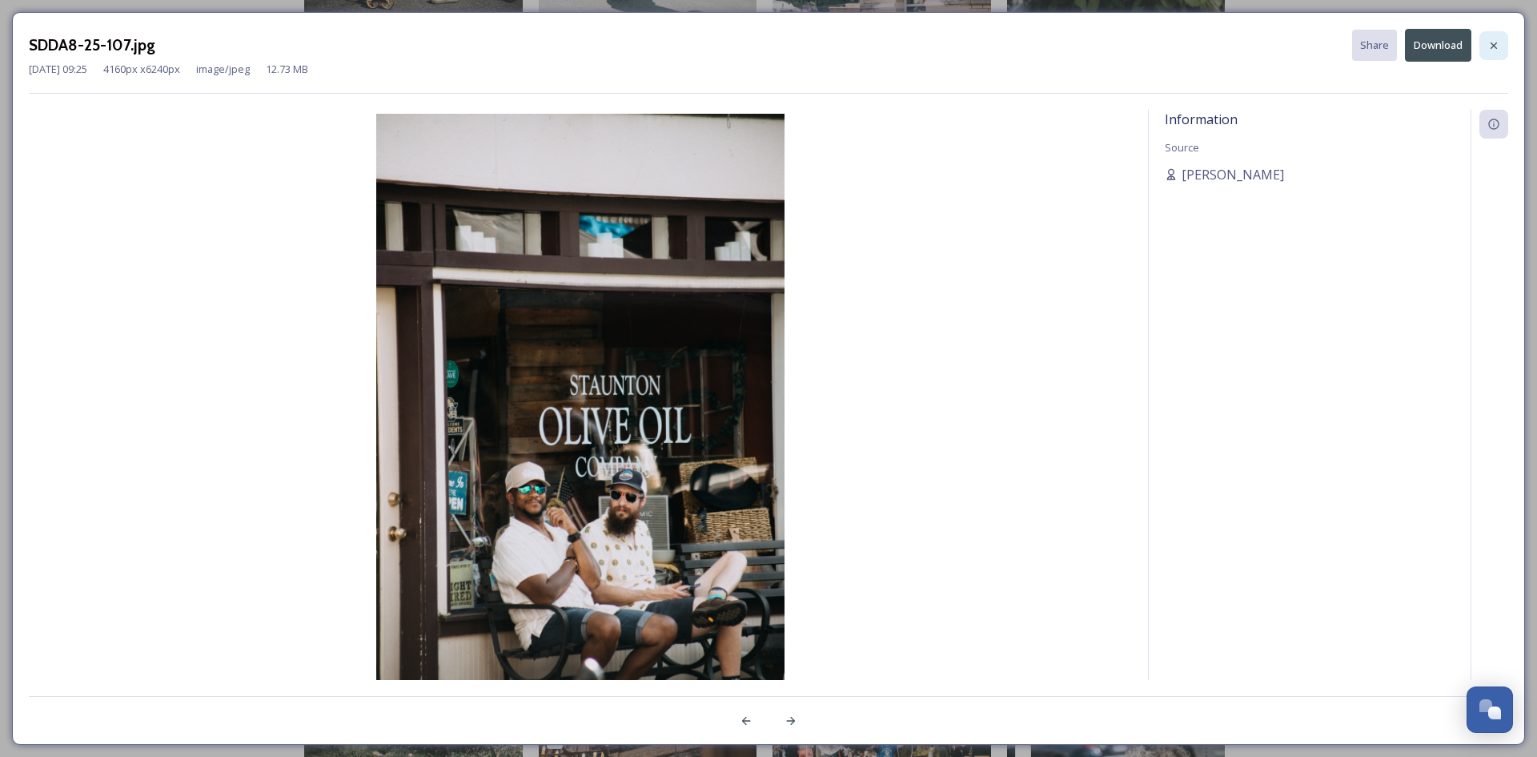
click at [1496, 49] on icon at bounding box center [1494, 45] width 13 height 13
